Goal: Transaction & Acquisition: Book appointment/travel/reservation

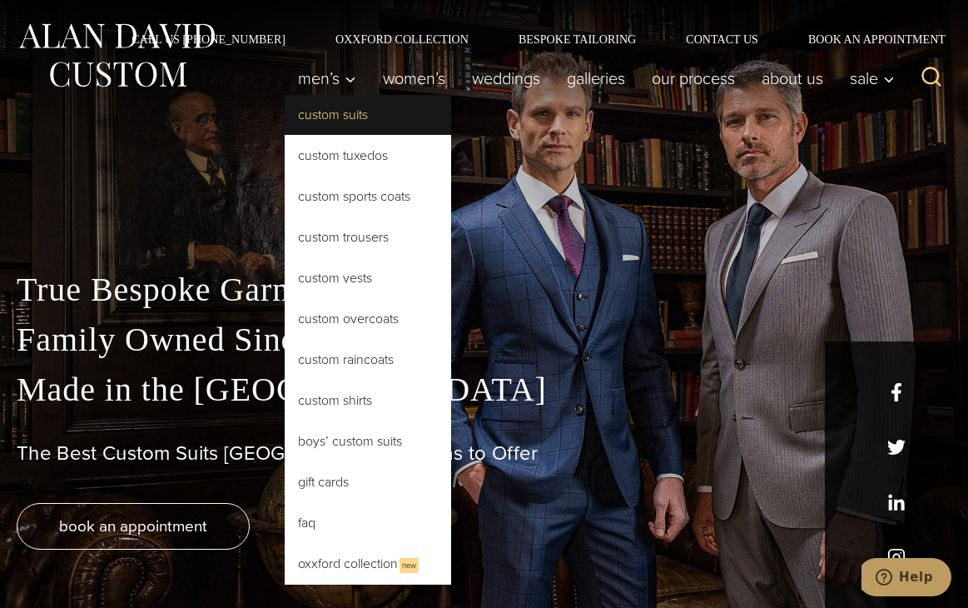
click at [325, 109] on link "Custom Suits" at bounding box center [368, 115] width 166 height 40
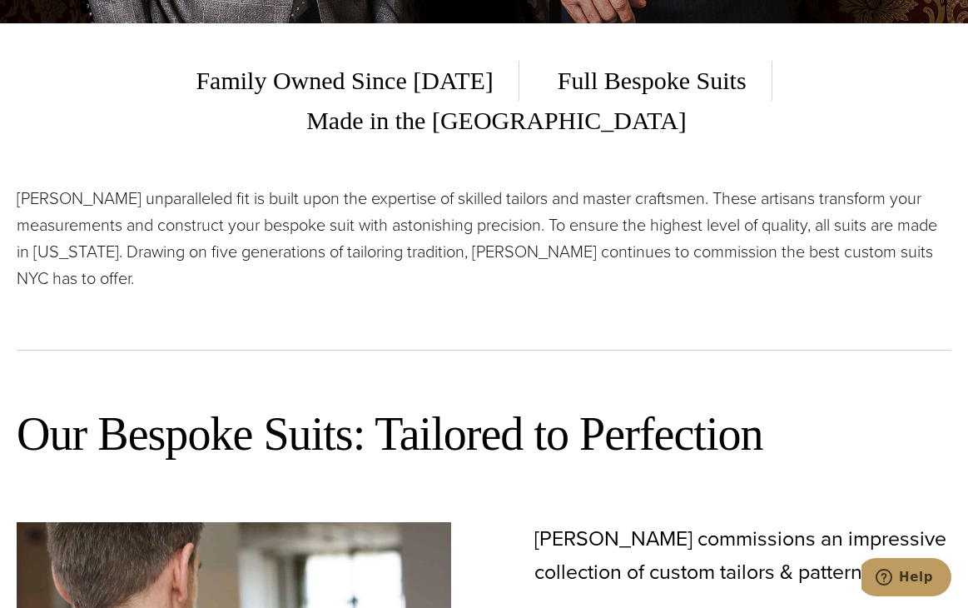
scroll to position [583, 0]
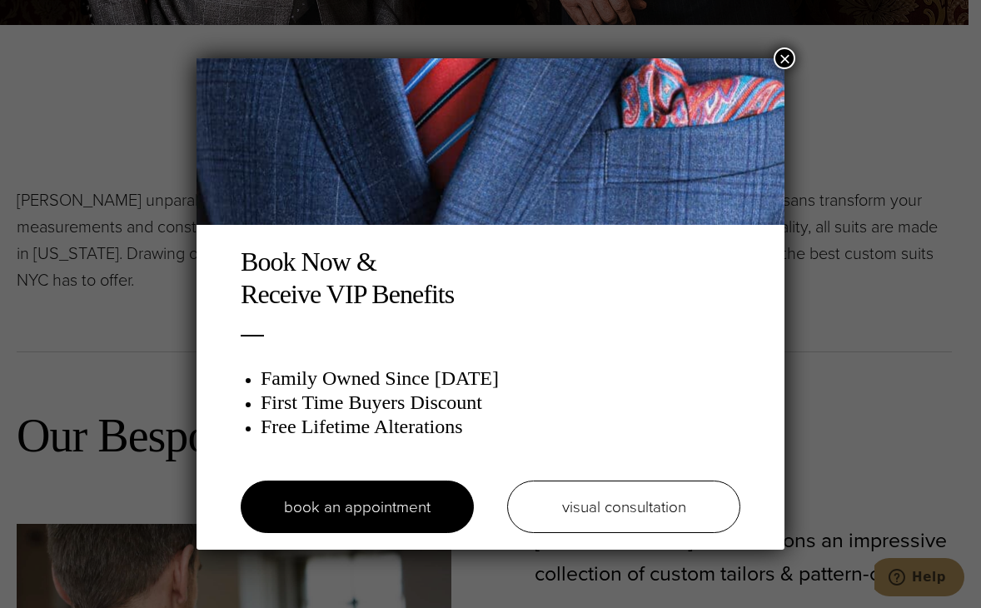
click at [778, 53] on button "×" at bounding box center [784, 58] width 22 height 22
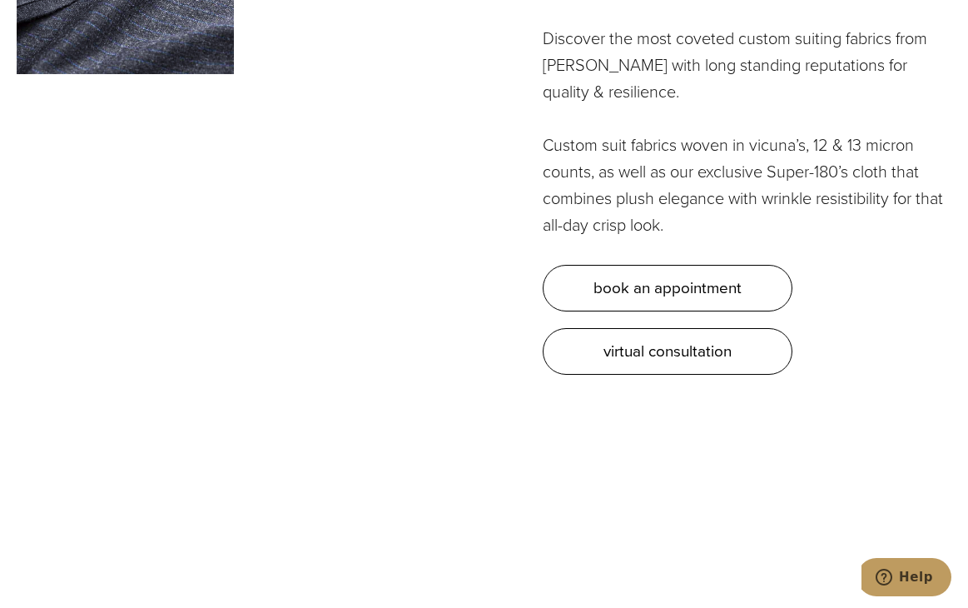
scroll to position [4495, 0]
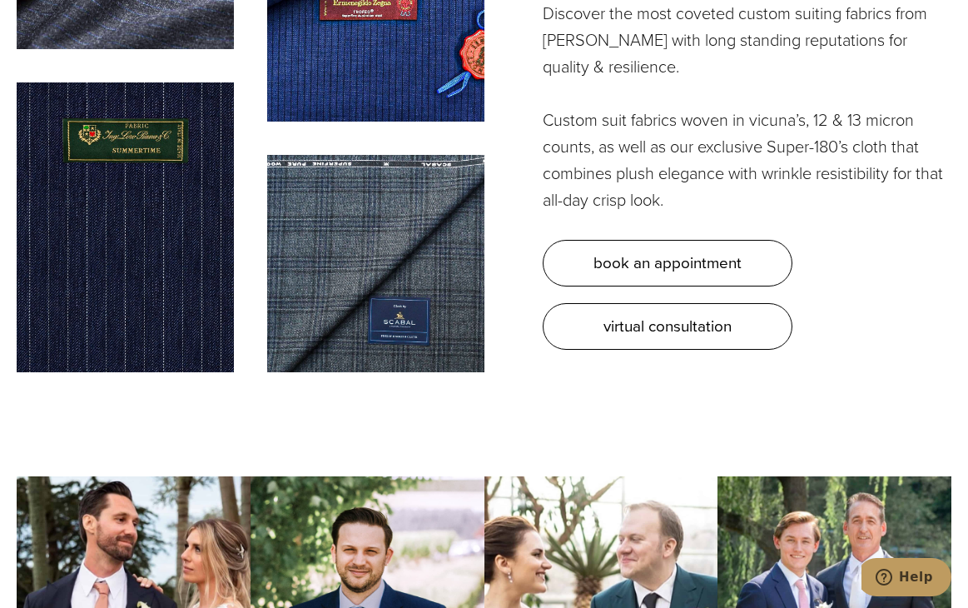
drag, startPoint x: 887, startPoint y: 162, endPoint x: 878, endPoint y: 166, distance: 10.1
click at [887, 162] on div "Bespoke Suit Fabrics for Unmatched Elegance Drape Yourself in Luxury Discover t…" at bounding box center [748, 91] width 410 height 517
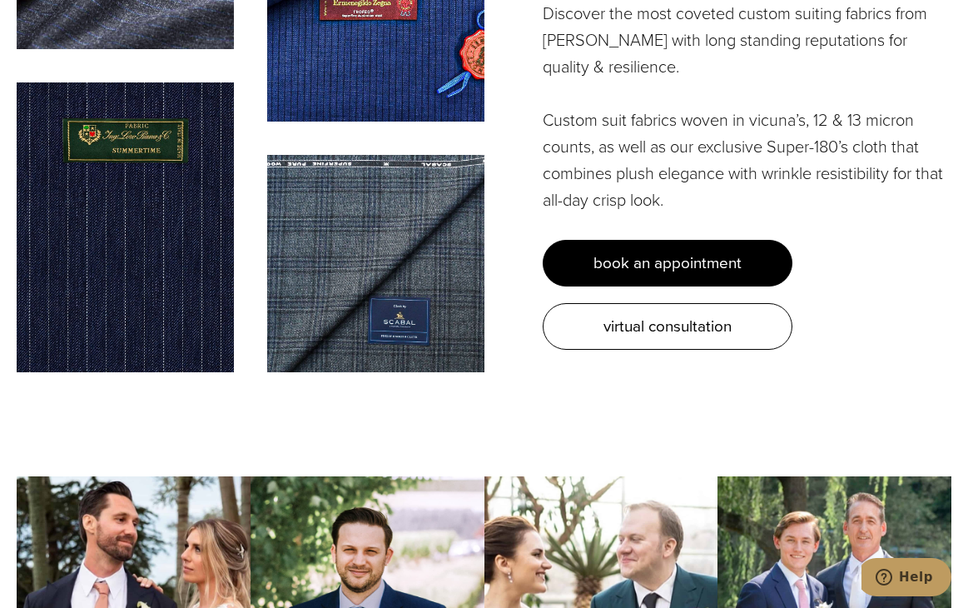
click at [728, 251] on span "book an appointment" at bounding box center [668, 263] width 148 height 24
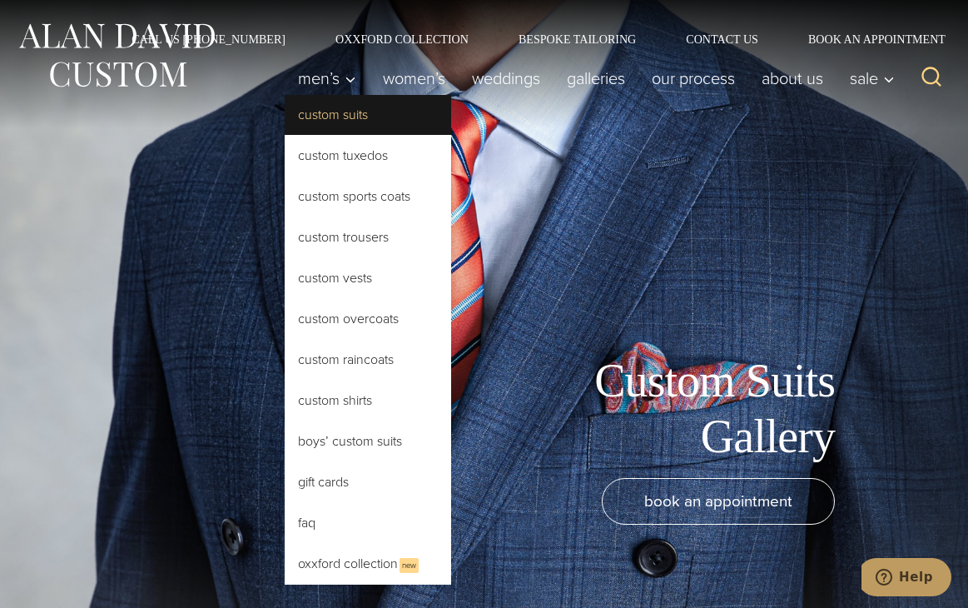
click at [325, 112] on link "Custom Suits" at bounding box center [368, 115] width 166 height 40
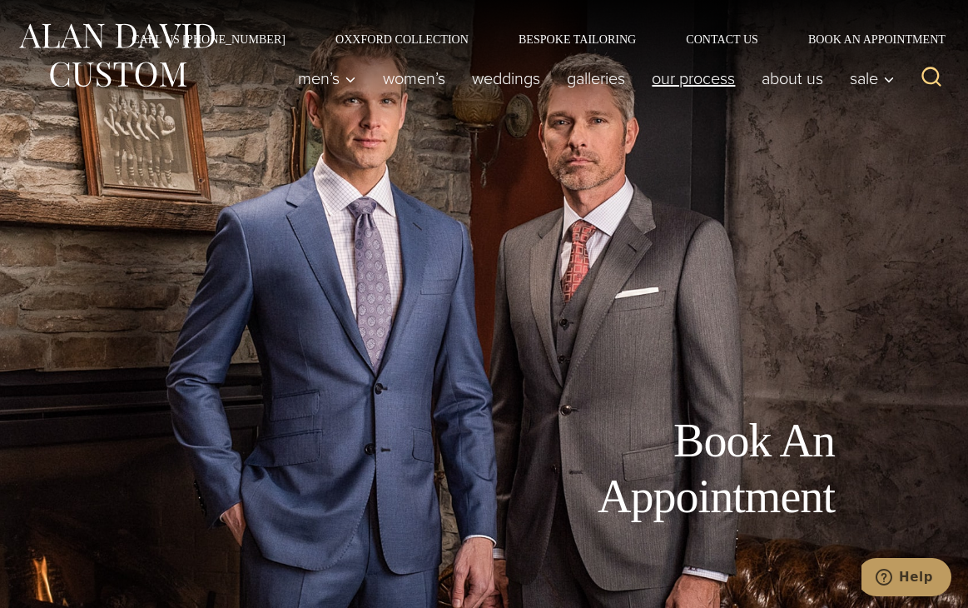
click at [698, 80] on link "Our Process" at bounding box center [693, 78] width 110 height 33
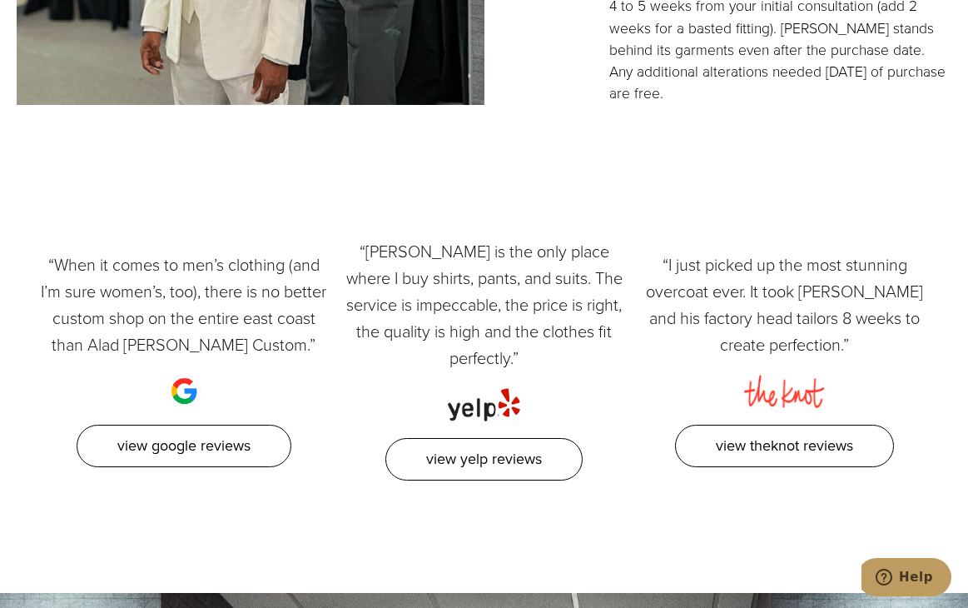
scroll to position [3580, 0]
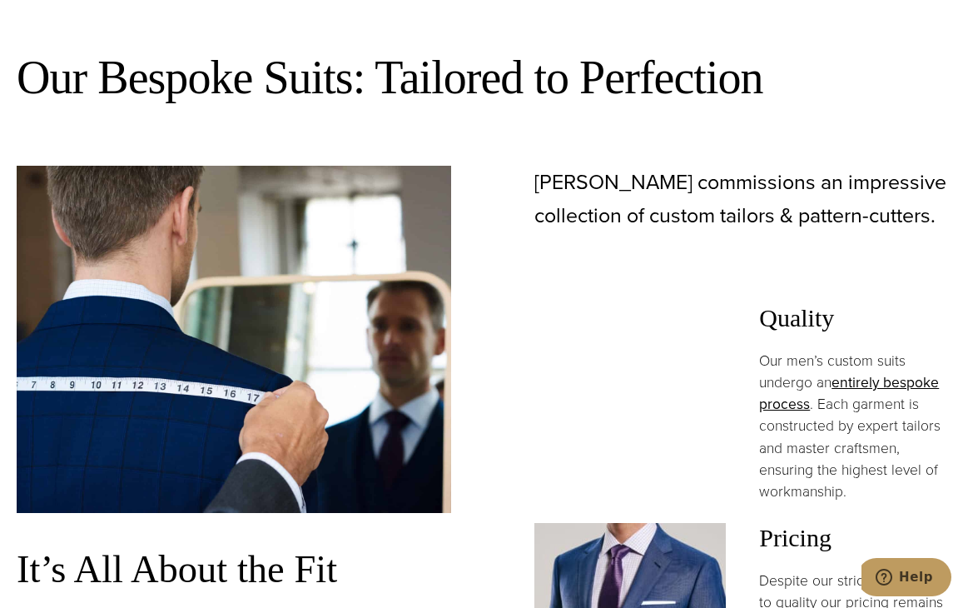
scroll to position [1165, 0]
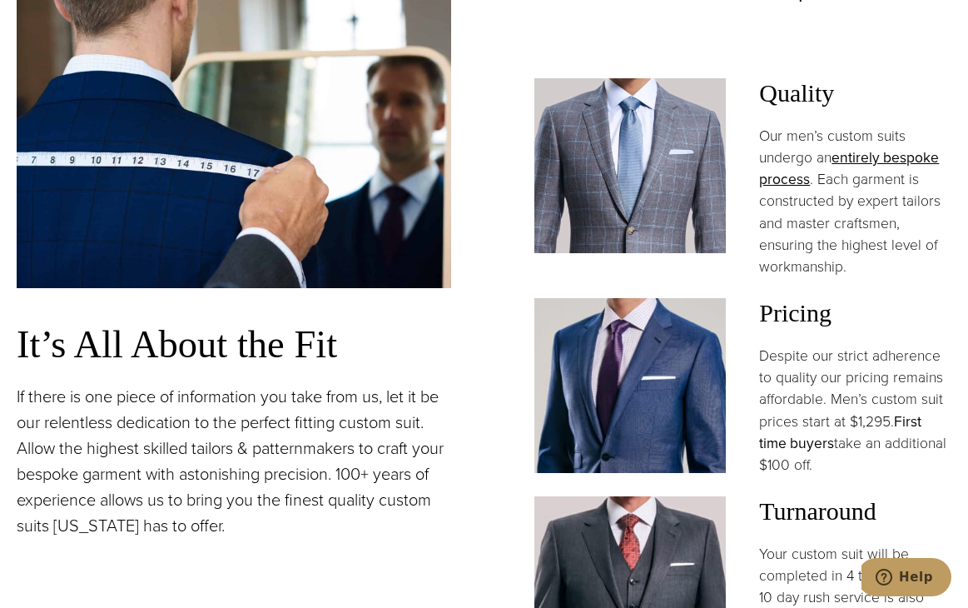
click at [801, 410] on link "First time buyers" at bounding box center [840, 431] width 162 height 43
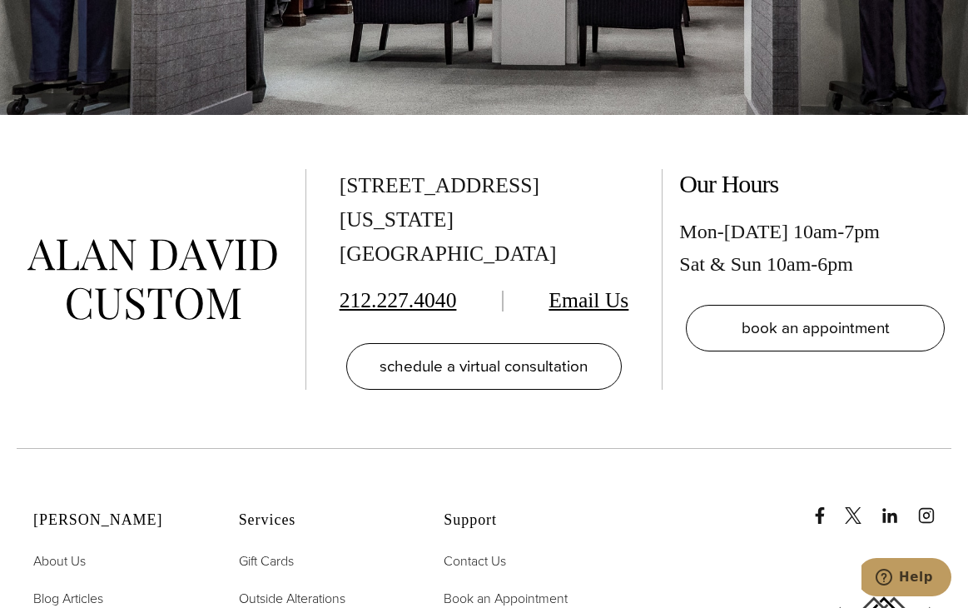
scroll to position [3413, 0]
